Goal: Task Accomplishment & Management: Manage account settings

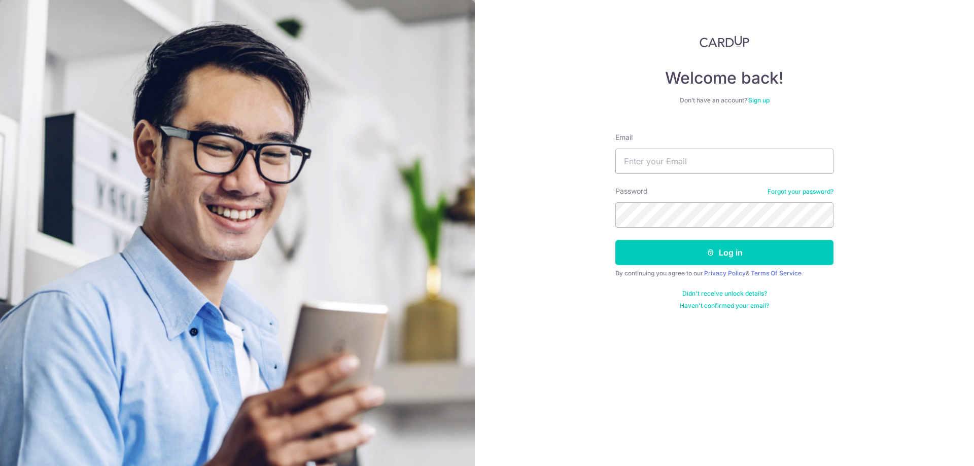
type input "[EMAIL_ADDRESS][DOMAIN_NAME]"
click at [700, 245] on button "Log in" at bounding box center [724, 252] width 218 height 25
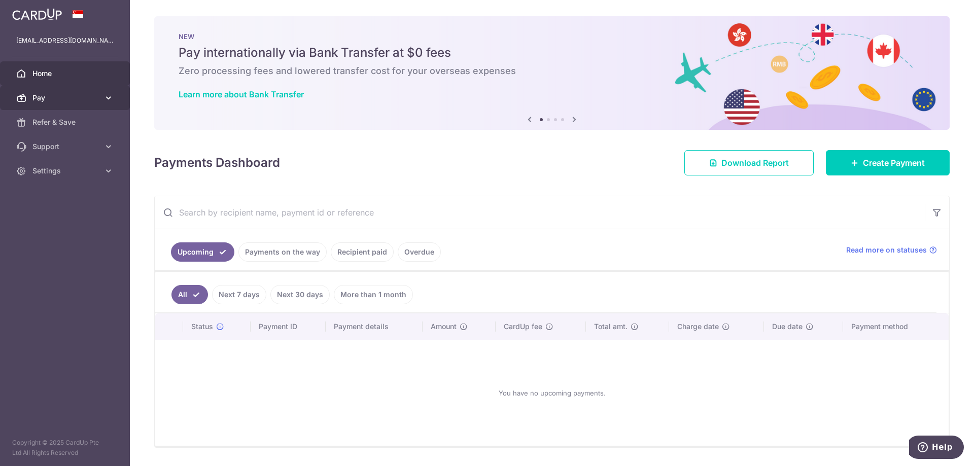
click at [85, 100] on span "Pay" at bounding box center [65, 98] width 67 height 10
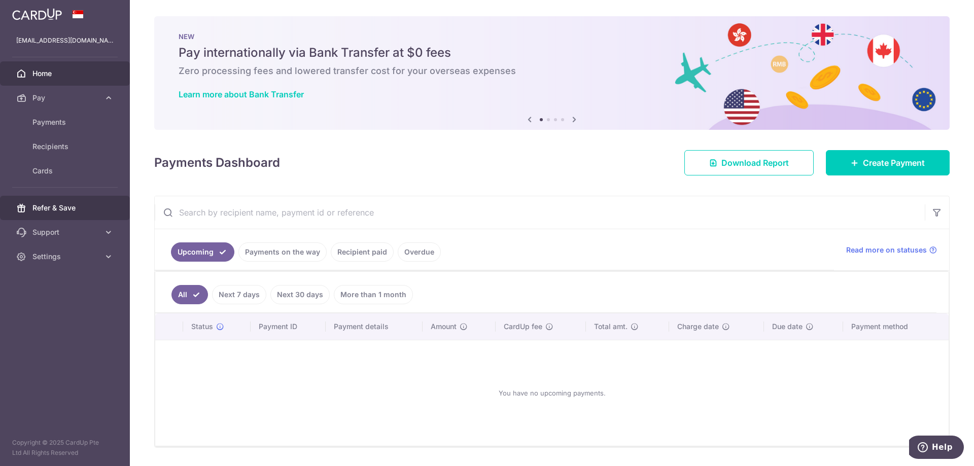
click at [79, 214] on link "Refer & Save" at bounding box center [65, 208] width 130 height 24
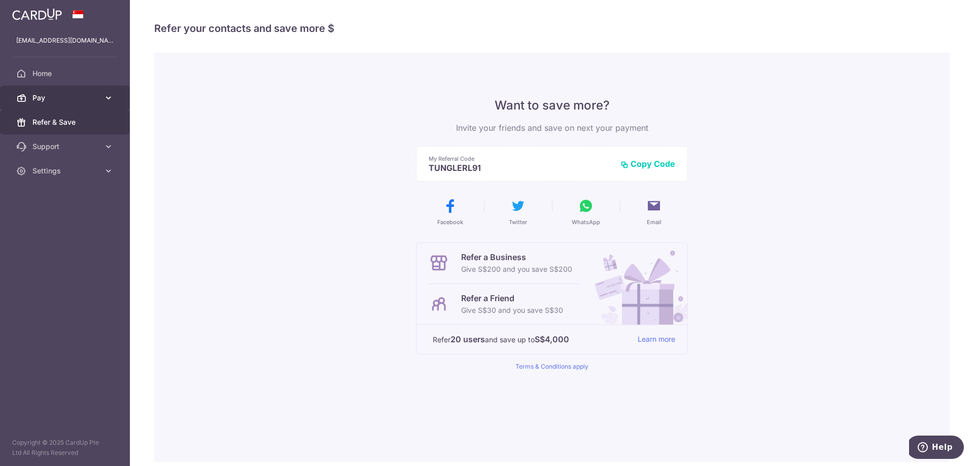
click at [97, 102] on span "Pay" at bounding box center [65, 98] width 67 height 10
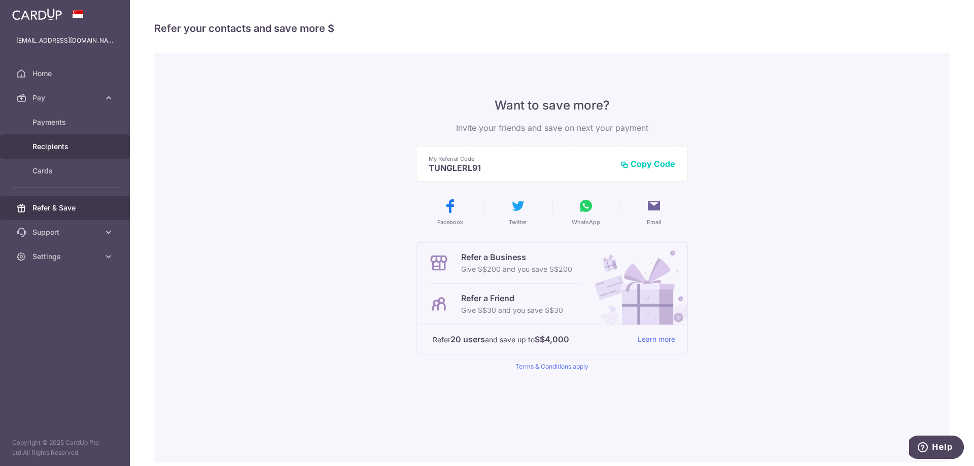
click at [80, 145] on span "Recipients" at bounding box center [65, 147] width 67 height 10
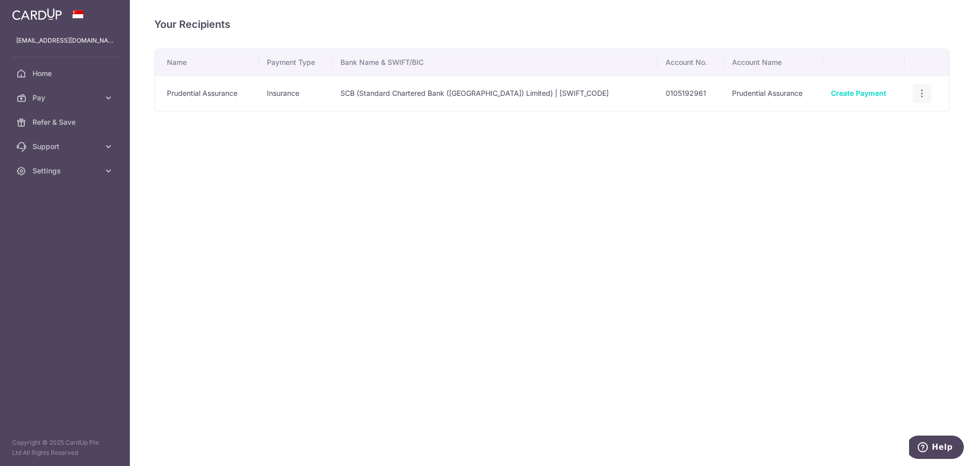
click at [921, 96] on icon "button" at bounding box center [921, 93] width 11 height 11
click at [397, 201] on div "Your Recipients Name Payment Type Bank Name & SWIFT/BIC Account No. Account Nam…" at bounding box center [552, 233] width 844 height 466
click at [109, 98] on icon at bounding box center [108, 98] width 10 height 10
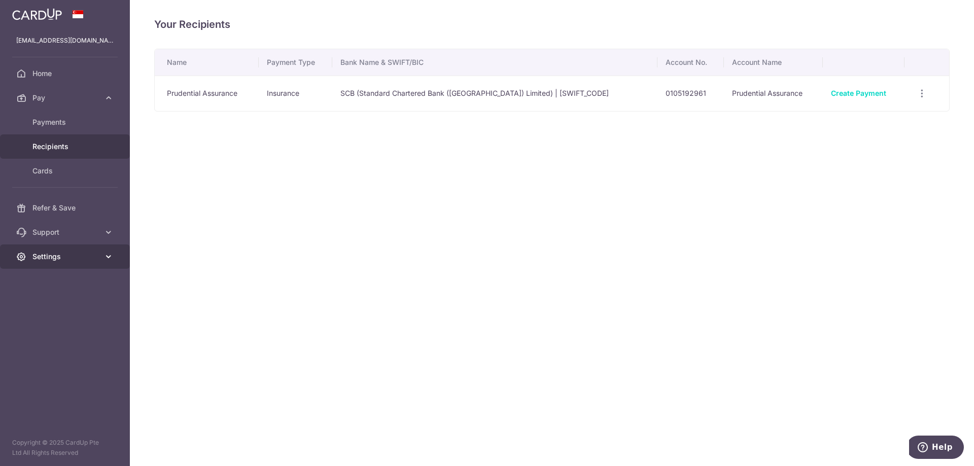
click at [95, 261] on span "Settings" at bounding box center [65, 257] width 67 height 10
click at [83, 281] on span "Account" at bounding box center [65, 281] width 67 height 10
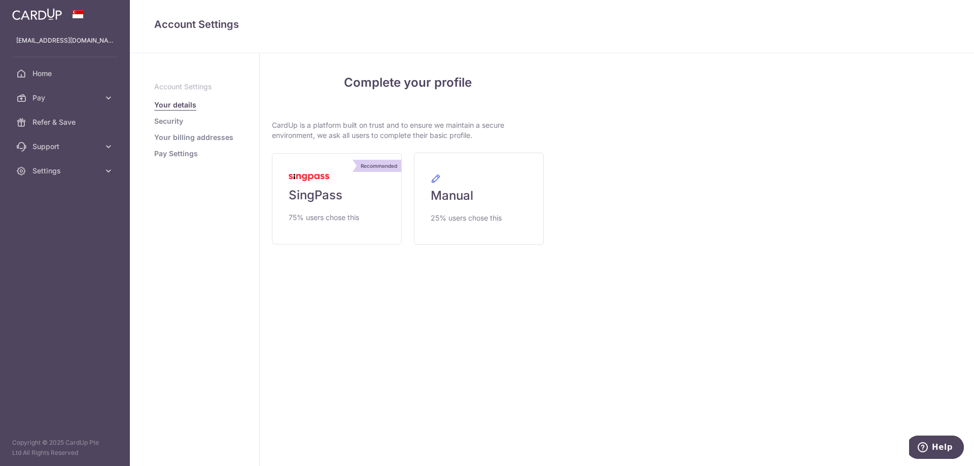
click at [177, 121] on link "Security" at bounding box center [168, 121] width 29 height 10
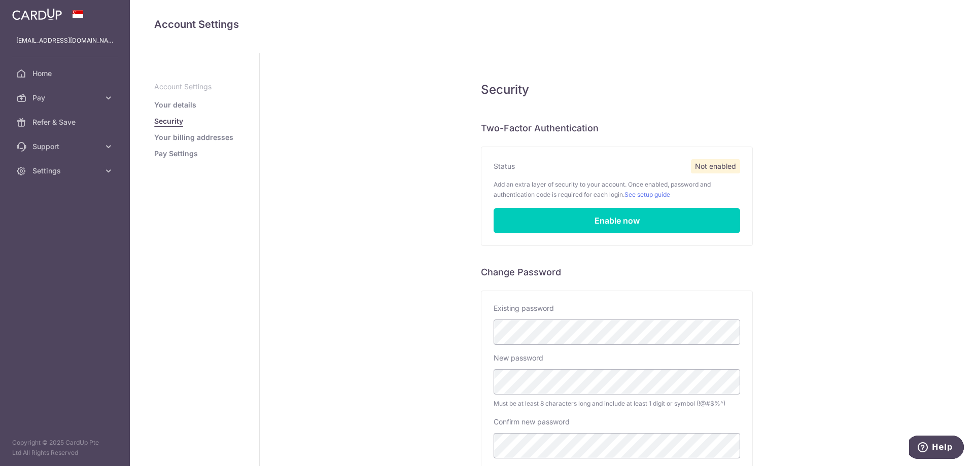
click at [183, 144] on ul "Account Settings Your details Security Your billing addresses Pay Settings" at bounding box center [194, 120] width 81 height 77
click at [185, 138] on link "Your billing addresses" at bounding box center [193, 137] width 79 height 10
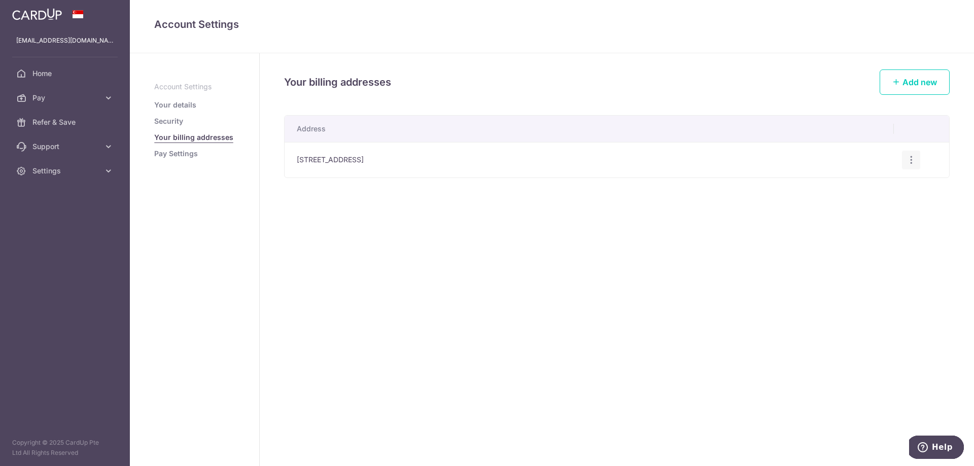
click at [910, 161] on icon "button" at bounding box center [911, 160] width 11 height 11
click at [858, 186] on span "Edit address" at bounding box center [876, 188] width 69 height 12
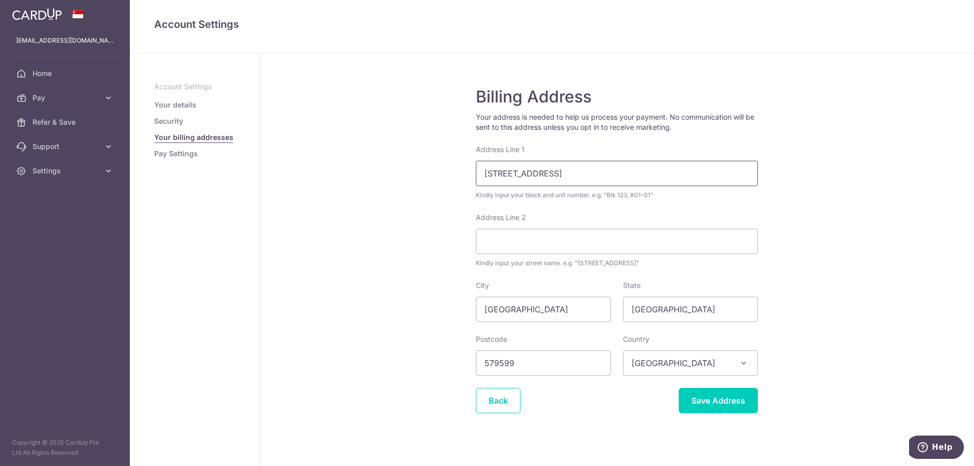
drag, startPoint x: 599, startPoint y: 179, endPoint x: 410, endPoint y: 182, distance: 189.2
click at [410, 182] on div "Billing Address Your address is needed to help us process your payment. No comm…" at bounding box center [617, 263] width 714 height 420
type input "20 Lorong Puntong Country Esquire"
type input "07-02"
click at [412, 229] on div "Billing Address Your address is needed to help us process your payment. No comm…" at bounding box center [617, 263] width 714 height 420
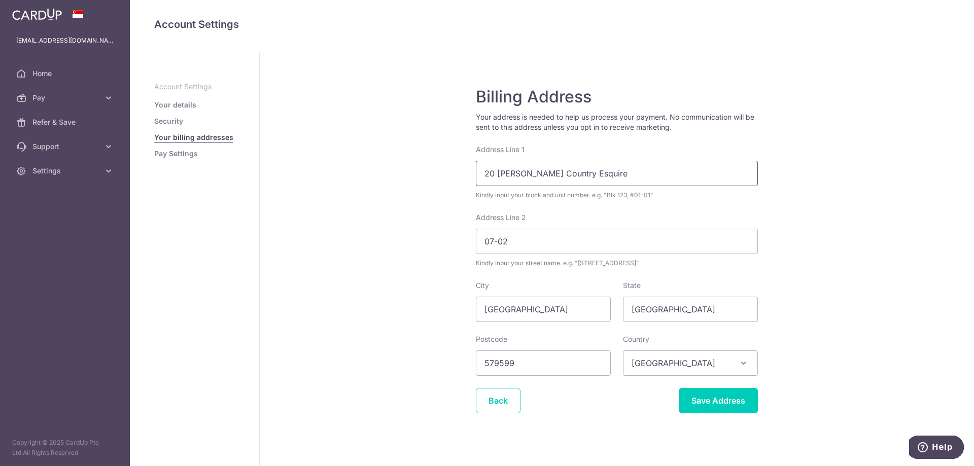
drag, startPoint x: 630, startPoint y: 175, endPoint x: 558, endPoint y: 171, distance: 72.6
click at [558, 171] on input "20 Lorong Puntong Country Esquire" at bounding box center [617, 173] width 282 height 25
type input "20 Lorong Puntong"
click at [573, 172] on input "20 Lorong Puntong" at bounding box center [617, 173] width 282 height 25
click at [390, 255] on div "Billing Address Your address is needed to help us process your payment. No comm…" at bounding box center [617, 263] width 714 height 420
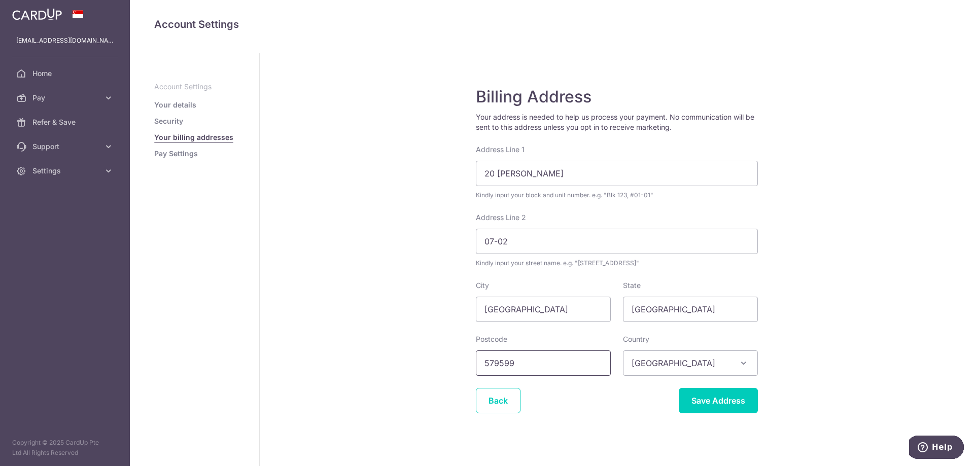
drag, startPoint x: 525, startPoint y: 366, endPoint x: 470, endPoint y: 366, distance: 55.3
click at [470, 366] on div "Postcode 579599" at bounding box center [543, 355] width 147 height 42
type input "576438"
click at [728, 406] on input "Save Address" at bounding box center [718, 400] width 79 height 25
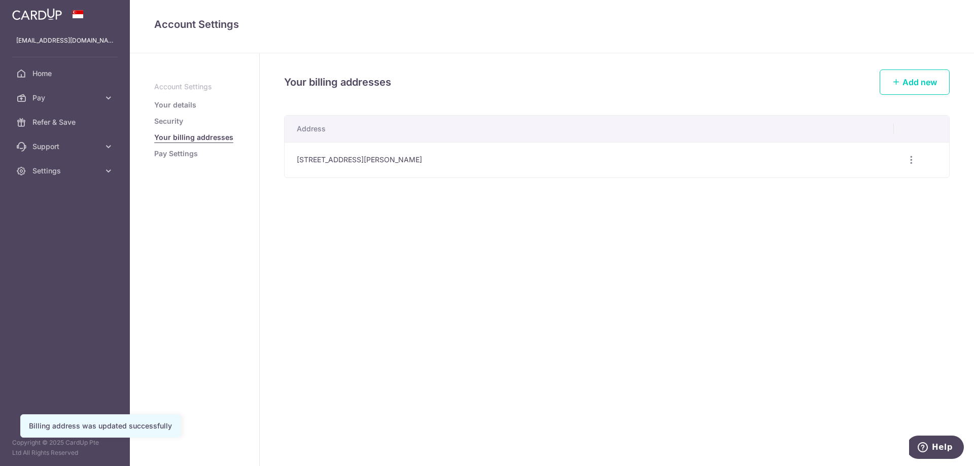
click at [186, 154] on link "Pay Settings" at bounding box center [176, 154] width 44 height 10
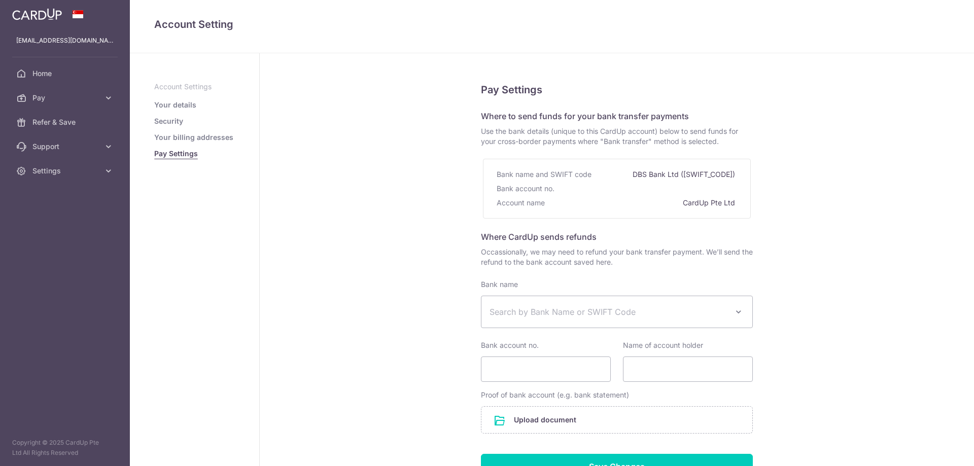
select select
click at [78, 102] on span "Pay" at bounding box center [65, 98] width 67 height 10
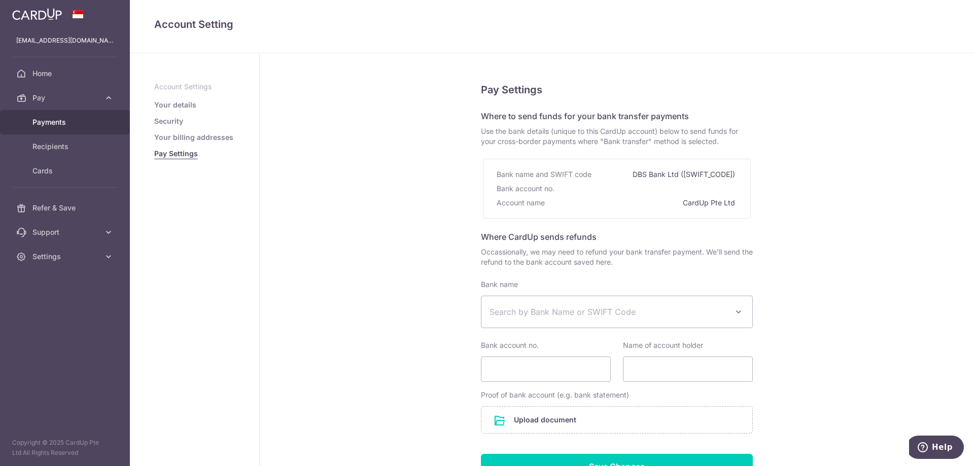
click at [71, 121] on span "Payments" at bounding box center [65, 122] width 67 height 10
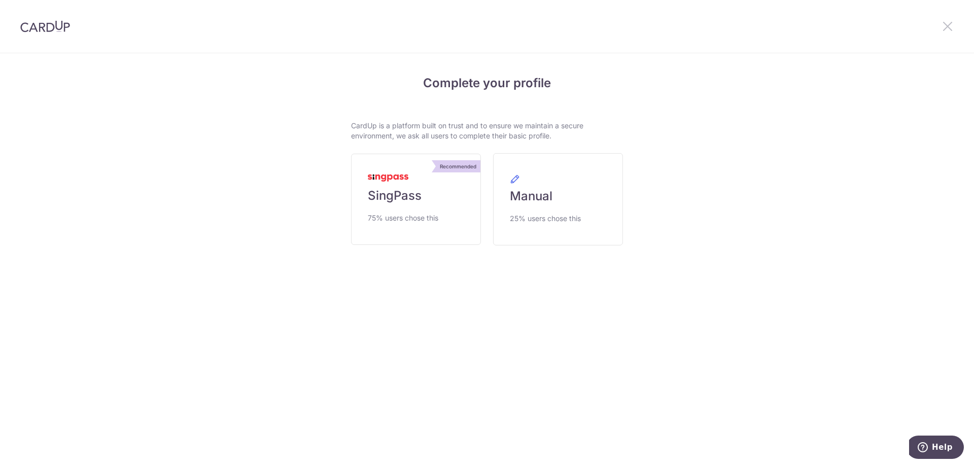
click at [951, 25] on icon at bounding box center [947, 26] width 12 height 13
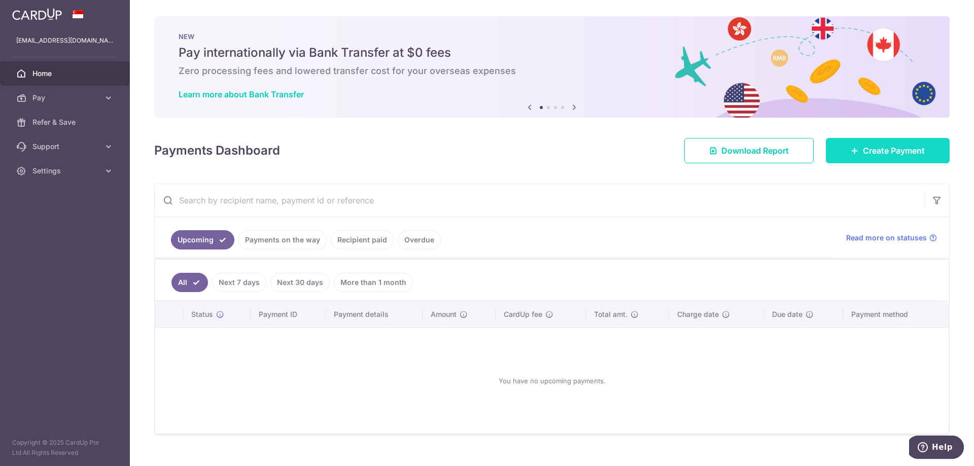
click at [886, 160] on link "Create Payment" at bounding box center [888, 150] width 124 height 25
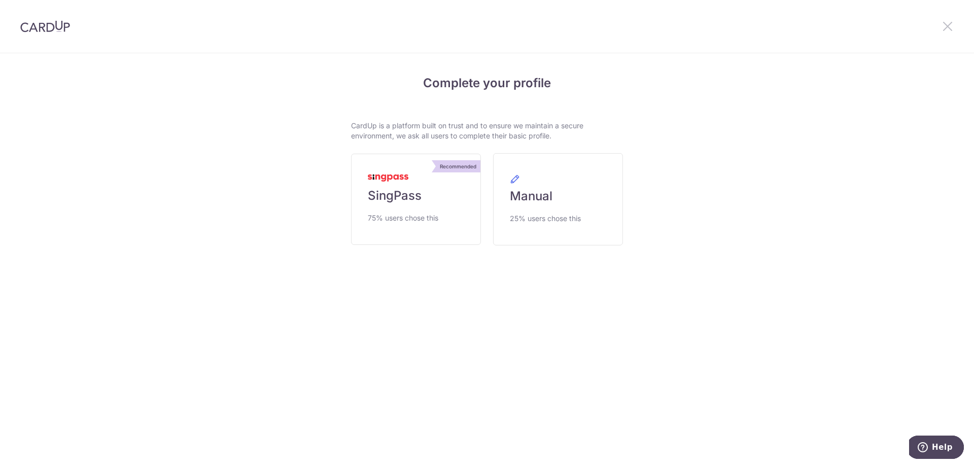
click at [950, 25] on icon at bounding box center [947, 26] width 12 height 13
